Goal: Navigation & Orientation: Go to known website

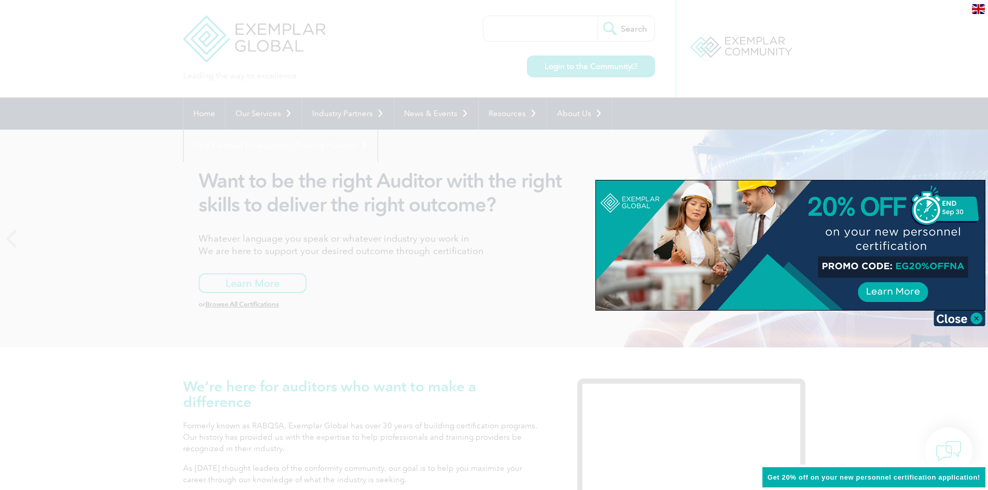
drag, startPoint x: 959, startPoint y: 320, endPoint x: 834, endPoint y: 340, distance: 126.4
click at [959, 320] on img at bounding box center [959, 319] width 52 height 16
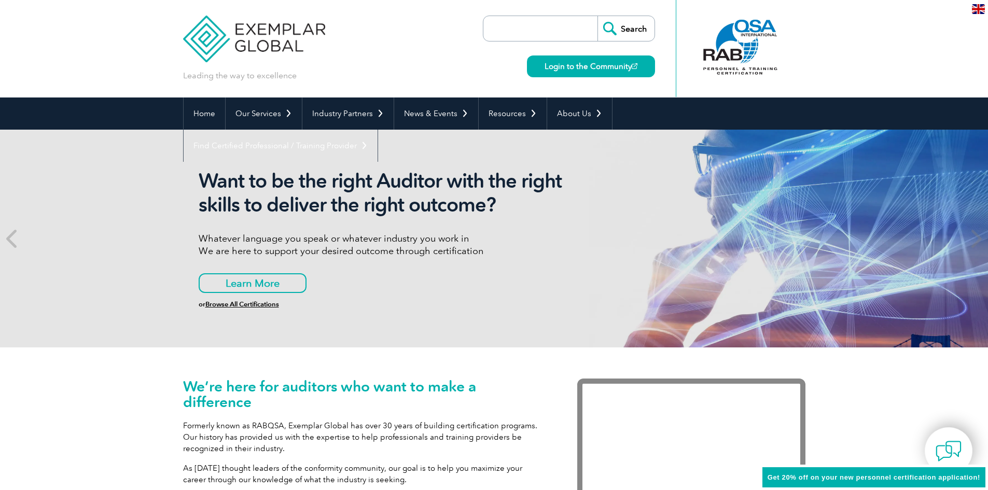
click at [742, 49] on div at bounding box center [740, 47] width 103 height 57
